Goal: Information Seeking & Learning: Learn about a topic

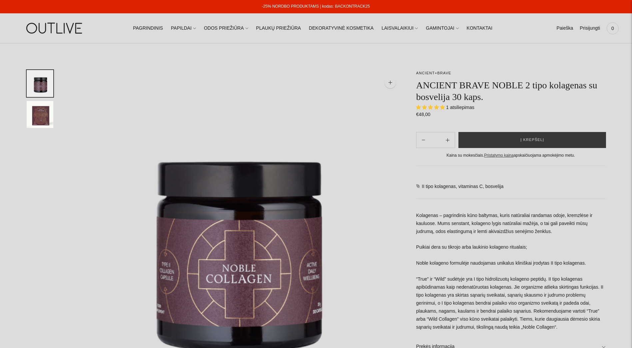
select select "**********"
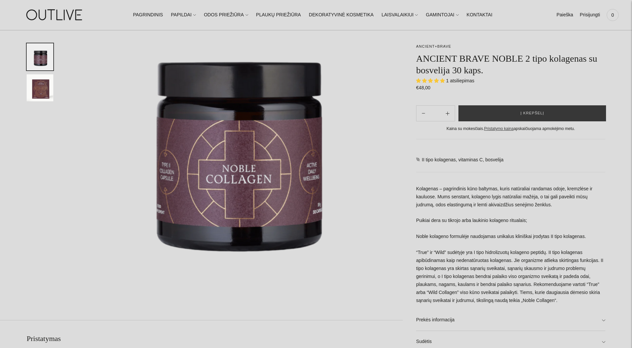
scroll to position [100, 0]
click at [483, 277] on p "Kolagenas – pagrindinis kūno baltymas, kuris natūraliai randamas odoje, kremzlė…" at bounding box center [510, 245] width 189 height 120
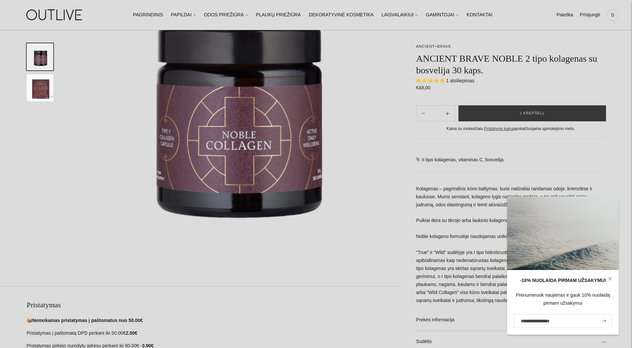
click at [611, 278] on icon at bounding box center [610, 278] width 4 height 4
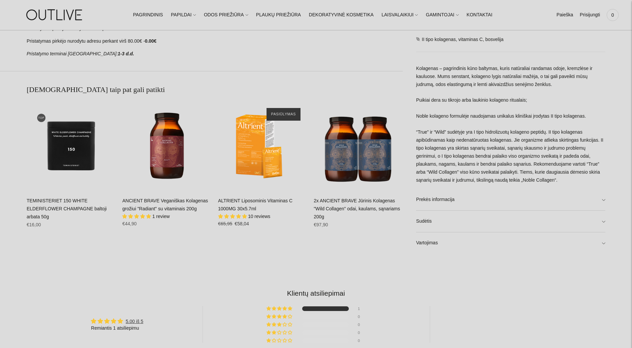
scroll to position [473, 0]
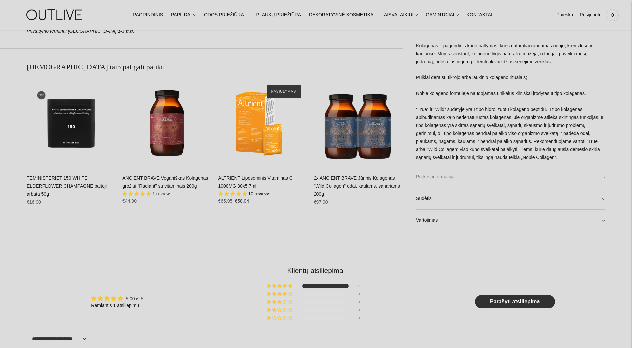
click at [431, 178] on link "Prekės informacija" at bounding box center [510, 176] width 189 height 21
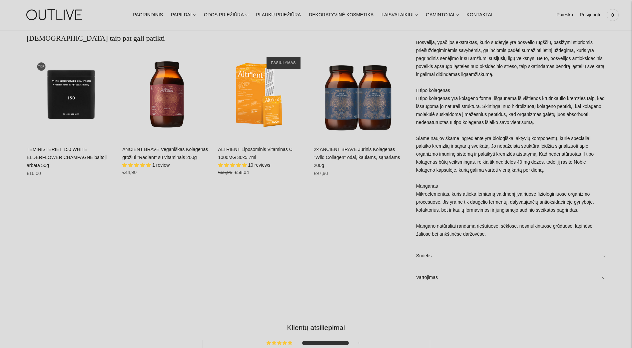
scroll to position [540, 0]
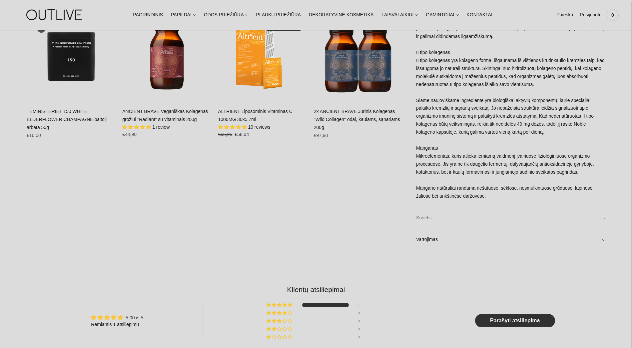
click at [424, 217] on link "Sudėtis" at bounding box center [510, 217] width 189 height 21
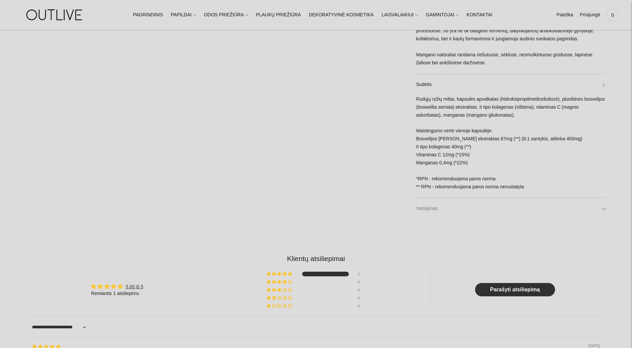
scroll to position [706, 0]
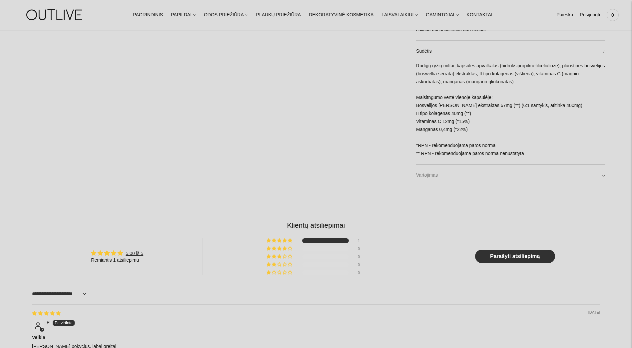
click at [430, 176] on link "Vartojimas" at bounding box center [510, 175] width 189 height 21
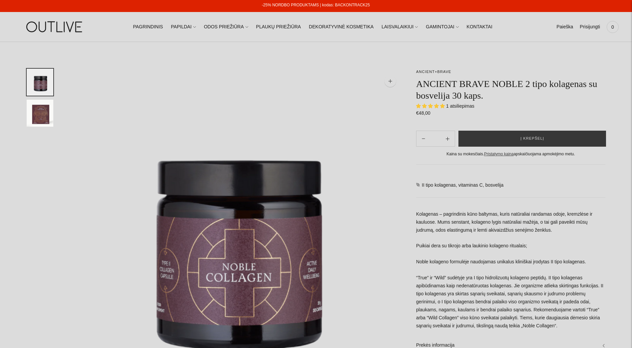
scroll to position [0, 0]
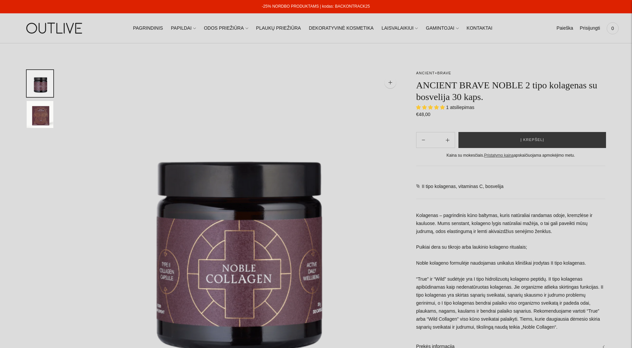
click at [37, 113] on img "Translation missing: en.general.accessibility.image_thumbail" at bounding box center [40, 114] width 27 height 27
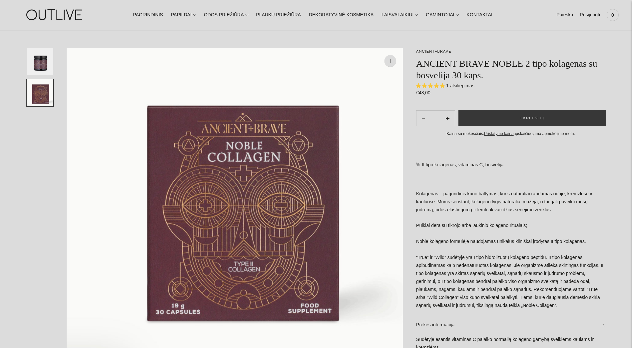
scroll to position [33, 0]
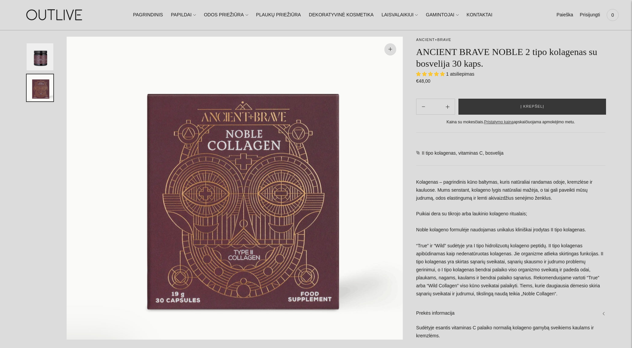
click at [541, 195] on p "Kolagenas – pagrindinis kūno baltymas, kuris natūraliai randamas odoje, kremzlė…" at bounding box center [510, 238] width 189 height 120
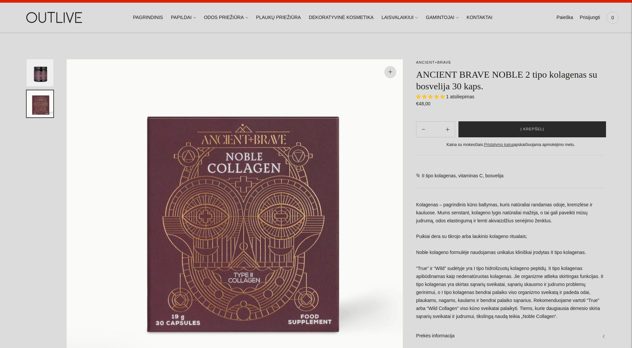
scroll to position [0, 0]
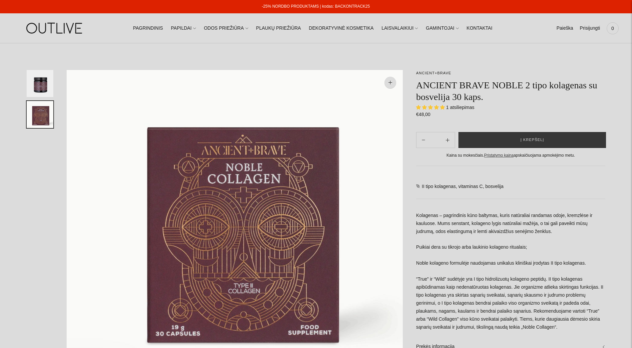
click at [39, 85] on img "Translation missing: en.general.accessibility.image_thumbail" at bounding box center [40, 83] width 27 height 27
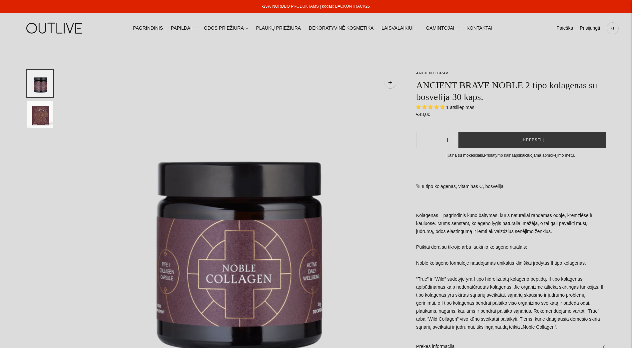
click at [41, 112] on img "Translation missing: en.general.accessibility.image_thumbail" at bounding box center [40, 114] width 27 height 27
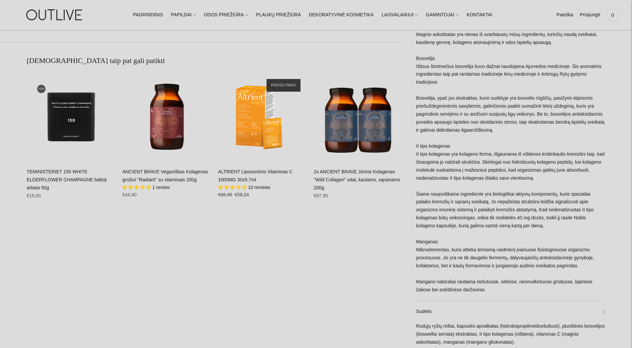
scroll to position [433, 0]
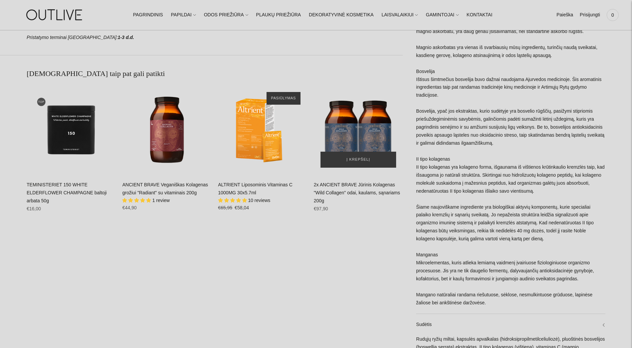
click at [336, 140] on img "2x ANCIENT BRAVE Jūrinis Kolagenas" at bounding box center [358, 129] width 89 height 89
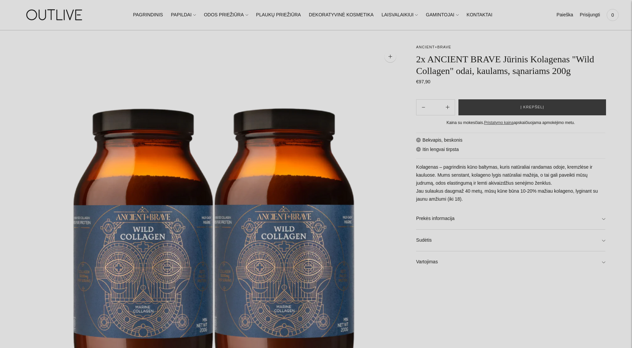
scroll to position [67, 0]
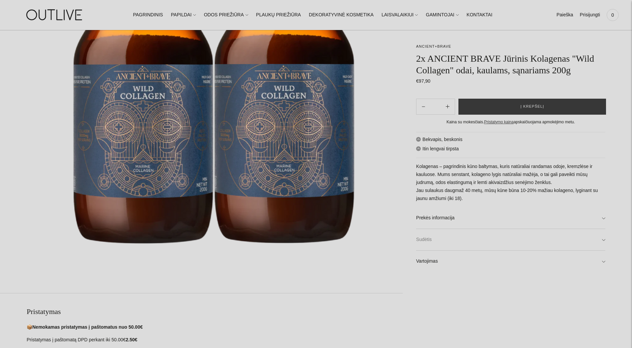
click at [519, 232] on link "Sudėtis" at bounding box center [510, 239] width 189 height 21
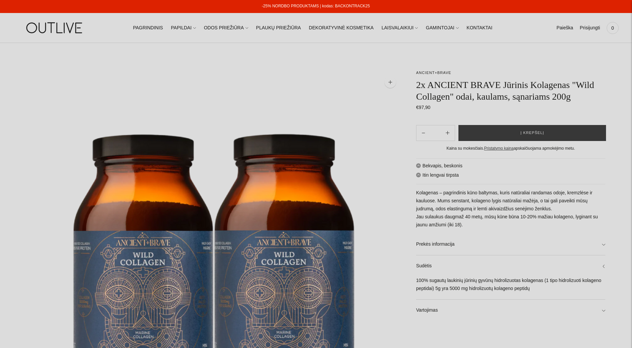
scroll to position [0, 0]
